Goal: Navigation & Orientation: Find specific page/section

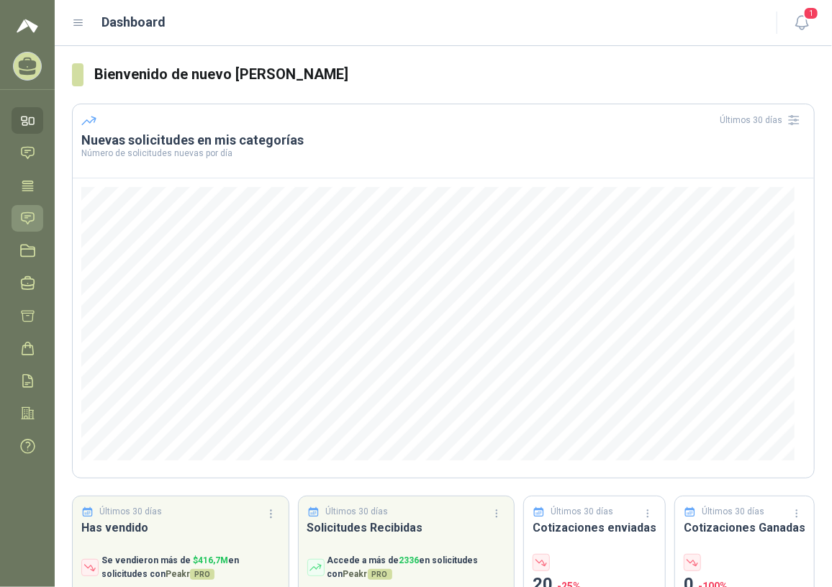
click at [17, 216] on link "Solicitudes" at bounding box center [28, 218] width 32 height 27
